Goal: Communication & Community: Answer question/provide support

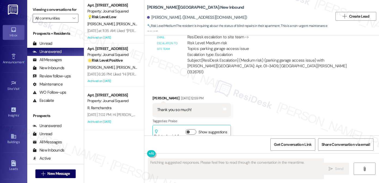
scroll to position [1595, 0]
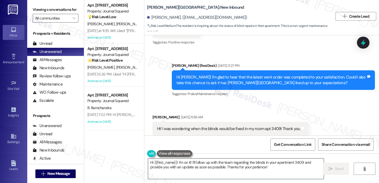
click at [225, 163] on textarea "Hi {{first_name}}! I'm on it! I'll follow up with the team regarding the blinds…" at bounding box center [235, 169] width 175 height 20
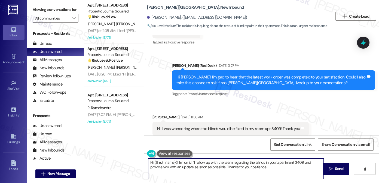
click at [225, 163] on textarea "Hi {{first_name}}! I'm on it! I'll follow up with the team regarding the blinds…" at bounding box center [235, 169] width 175 height 20
paste textarea "Thank you for reaching out, we are working with our vendor to get a date schedu…"
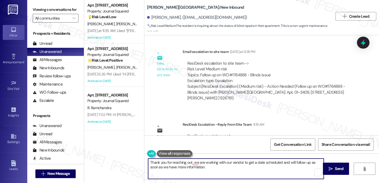
scroll to position [1769, 0]
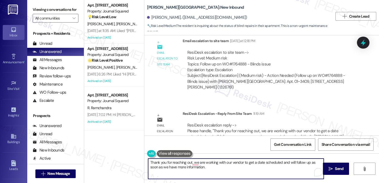
click at [148, 161] on textarea "Thank you for reaching out, we are working with our vendor to get a date schedu…" at bounding box center [235, 169] width 175 height 20
drag, startPoint x: 257, startPoint y: 162, endPoint x: 212, endPoint y: 162, distance: 45.2
click at [231, 168] on textarea "Hi [PERSON_NAME]! Just heard back from the team! We are working with our vendor…" at bounding box center [235, 169] width 175 height 20
click at [161, 162] on textarea "Hi [PERSON_NAME]! Just heard back from the team! We are working with our vendor…" at bounding box center [235, 169] width 175 height 20
click at [264, 161] on textarea "Hi [PERSON_NAME], I hope you had a great weekend! Just heard back from the team…" at bounding box center [235, 169] width 175 height 20
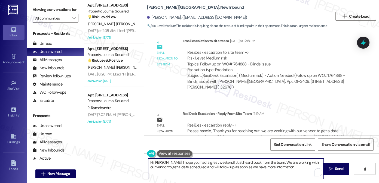
click at [304, 166] on textarea "Hi [PERSON_NAME], I hope you had a great weekend! Just heard back from the team…" at bounding box center [235, 169] width 175 height 20
click at [288, 167] on textarea "Hi [PERSON_NAME], I hope you had a great weekend! Just heard back from the team…" at bounding box center [235, 169] width 175 height 20
click at [236, 165] on textarea "Hi [PERSON_NAME], I hope you had a great weekend! Just heard back from the team…" at bounding box center [235, 169] width 175 height 20
click at [272, 172] on textarea "Hi [PERSON_NAME], I hope you had a great weekend! Just heard back from the team…" at bounding box center [235, 169] width 175 height 20
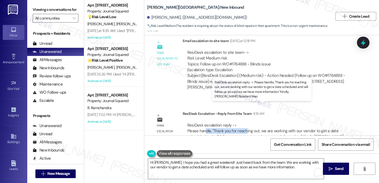
drag, startPoint x: 204, startPoint y: 114, endPoint x: 243, endPoint y: 114, distance: 38.9
click at [243, 123] on div "ResiDesk escalation reply -> Please handle, "Thank you for reaching out, we are…" at bounding box center [265, 134] width 156 height 23
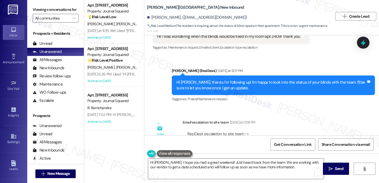
scroll to position [1715, 0]
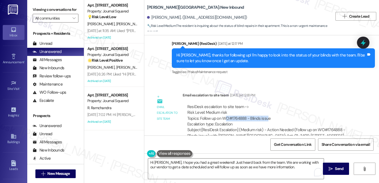
drag, startPoint x: 224, startPoint y: 106, endPoint x: 265, endPoint y: 106, distance: 40.8
click at [265, 106] on div "ResiDesk escalation to site team -> Risk Level: Medium risk Topics: Follow up o…" at bounding box center [268, 115] width 163 height 23
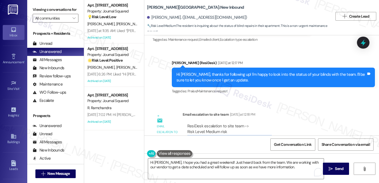
scroll to position [1661, 0]
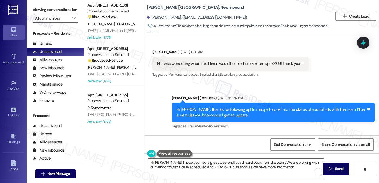
click at [215, 107] on div "Hi [PERSON_NAME], thanks for following up! I'm happy to look into the status of…" at bounding box center [271, 113] width 190 height 12
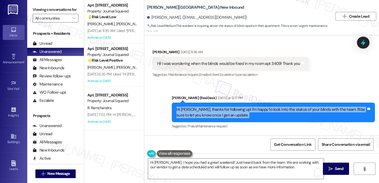
click at [215, 107] on div "Hi [PERSON_NAME], thanks for following up! I'm happy to look into the status of…" at bounding box center [271, 113] width 190 height 12
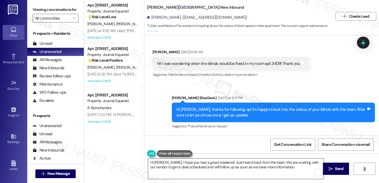
click at [267, 169] on textarea "Hi [PERSON_NAME], I hope you had a great weekend! Just heard back from the team…" at bounding box center [235, 169] width 175 height 20
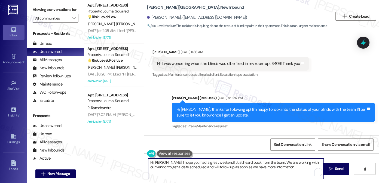
click at [267, 169] on textarea "Hi [PERSON_NAME], I hope you had a great weekend! Just heard back from the team…" at bounding box center [235, 169] width 175 height 20
click at [285, 171] on textarea "Hi [PERSON_NAME], I hope you had a great weekend! Just heard back from the team…" at bounding box center [235, 169] width 175 height 20
click at [276, 171] on textarea "Hi [PERSON_NAME], I hope you had a great weekend! Just heard back from the team…" at bounding box center [235, 169] width 175 height 20
drag, startPoint x: 279, startPoint y: 169, endPoint x: 265, endPoint y: 164, distance: 15.0
click at [265, 164] on textarea "Hi [PERSON_NAME], I hope you had a great weekend! Just heard back from the team…" at bounding box center [235, 169] width 175 height 20
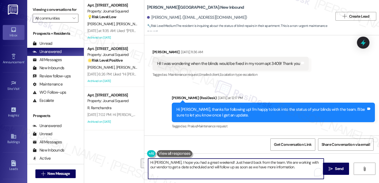
click at [280, 168] on textarea "Hi [PERSON_NAME], I hope you had a great weekend! Just heard back from the team…" at bounding box center [235, 169] width 175 height 20
drag, startPoint x: 262, startPoint y: 163, endPoint x: 267, endPoint y: 157, distance: 7.3
click at [262, 163] on textarea "Hi [PERSON_NAME], I hope you had a great weekend! Just heard back from the team…" at bounding box center [235, 169] width 175 height 20
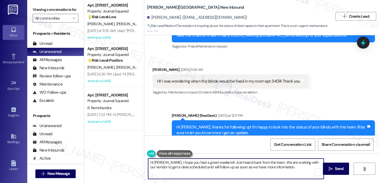
scroll to position [1633, 0]
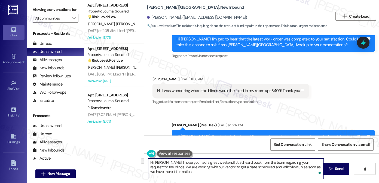
drag, startPoint x: 287, startPoint y: 163, endPoint x: 298, endPoint y: 162, distance: 11.2
click at [298, 162] on textarea "Hi [PERSON_NAME], I hope you had a great weekend! Just heard back from the team…" at bounding box center [235, 169] width 175 height 20
click at [297, 162] on textarea "Hi [PERSON_NAME], I hope you had a great weekend! Just heard back from the team…" at bounding box center [235, 169] width 175 height 20
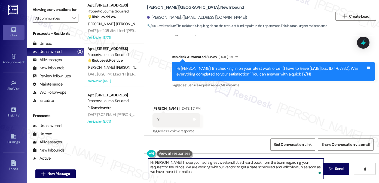
scroll to position [1470, 0]
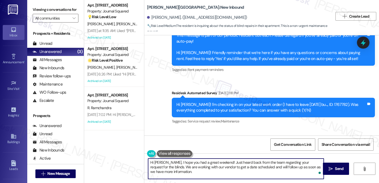
click at [300, 162] on textarea "Hi [PERSON_NAME], I hope you had a great weekend! Just heard back from the team…" at bounding box center [235, 169] width 175 height 20
click at [194, 163] on textarea "Hi [PERSON_NAME], I hope you had a great weekend! Just heard back from the team…" at bounding box center [235, 169] width 175 height 20
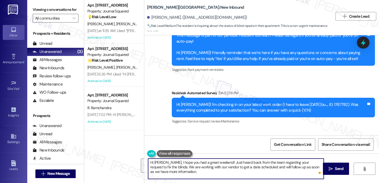
click at [251, 169] on textarea "Hi [PERSON_NAME], I hope you had a great weekend! Just heard back from the team…" at bounding box center [235, 169] width 175 height 20
click at [216, 171] on textarea "Hi [PERSON_NAME], I hope you had a great weekend! Just heard back from the team…" at bounding box center [235, 169] width 175 height 20
click at [206, 169] on textarea "Hi [PERSON_NAME], I hope you had a great weekend! Just heard back from the team…" at bounding box center [235, 169] width 175 height 20
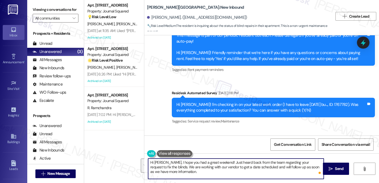
click at [206, 171] on textarea "Hi [PERSON_NAME], I hope you had a great weekend! Just heard back from the team…" at bounding box center [235, 169] width 175 height 20
click at [159, 167] on textarea "Hi [PERSON_NAME], I hope you had a great weekend! Just heard back from the team…" at bounding box center [235, 169] width 175 height 20
click at [177, 163] on textarea "Hi [PERSON_NAME], I hope you had a great weekend! Just heard back from the team…" at bounding box center [235, 169] width 175 height 20
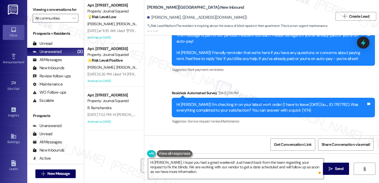
click at [275, 172] on textarea "Hi [PERSON_NAME], I hope you had a great weekend! Just heard back from the team…" at bounding box center [235, 169] width 175 height 20
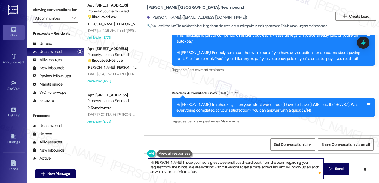
click at [187, 172] on textarea "Hi [PERSON_NAME], I hope you had a great weekend! Just heard back from the team…" at bounding box center [235, 169] width 175 height 20
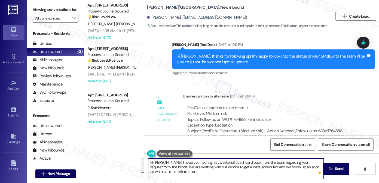
scroll to position [1742, 0]
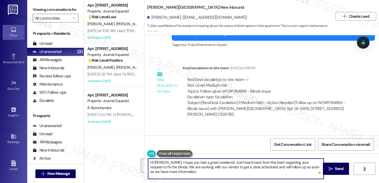
click at [171, 173] on textarea "Hi [PERSON_NAME], I hope you had a great weekend! Just heard back from the team…" at bounding box center [235, 169] width 175 height 20
drag, startPoint x: 205, startPoint y: 172, endPoint x: 309, endPoint y: 175, distance: 103.7
click at [308, 175] on textarea "Hi [PERSON_NAME], I hope you had a great weekend! Just heard back from the team…" at bounding box center [235, 169] width 175 height 20
click at [309, 175] on textarea "Hi [PERSON_NAME], I hope you had a great weekend! Just heard back from the team…" at bounding box center [235, 169] width 175 height 20
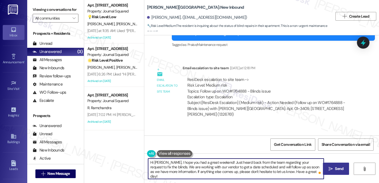
type textarea "Hi [PERSON_NAME], I hope you had a great weekend! Just heard back from the team…"
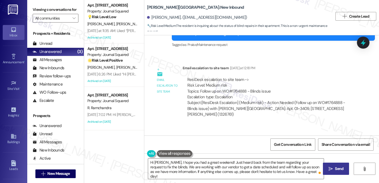
click at [336, 169] on span "Send" at bounding box center [339, 169] width 8 height 6
